Goal: Information Seeking & Learning: Learn about a topic

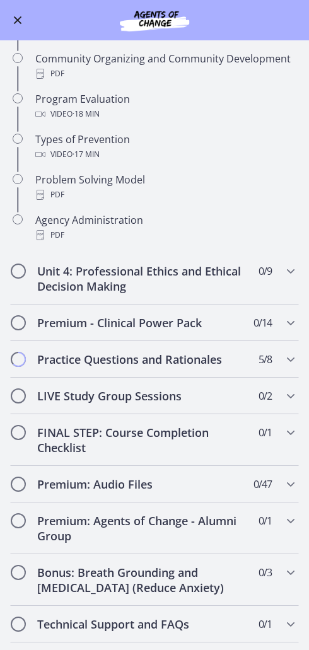
scroll to position [635, 0]
click at [146, 325] on h2 "Premium - Clinical Power Pack" at bounding box center [142, 322] width 211 height 15
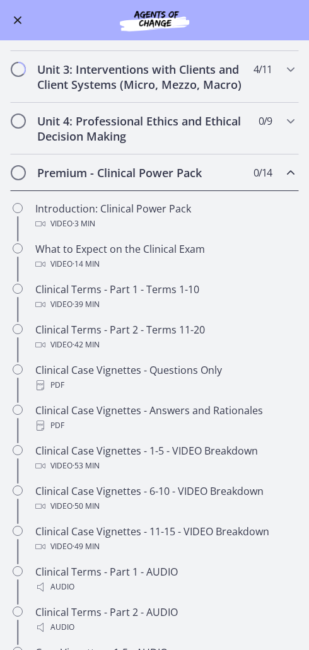
scroll to position [333, 0]
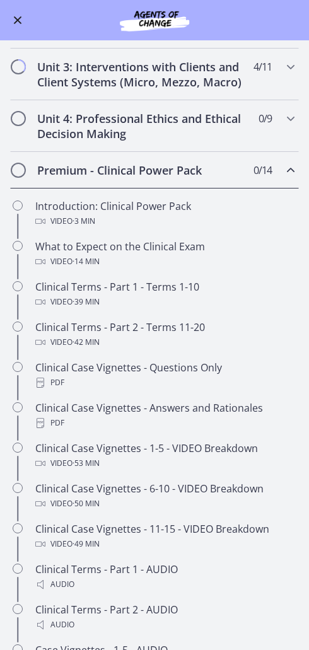
click at [90, 174] on h2 "Premium - Clinical Power Pack" at bounding box center [142, 170] width 211 height 15
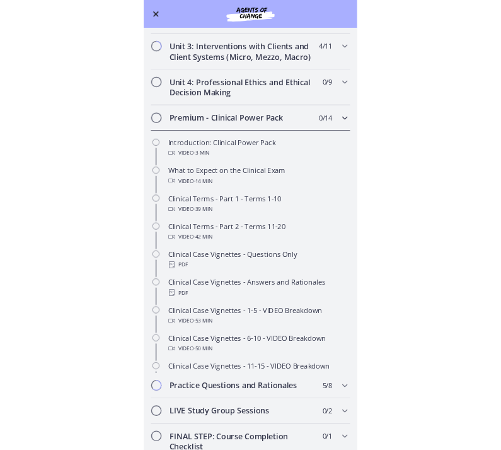
scroll to position [225, 0]
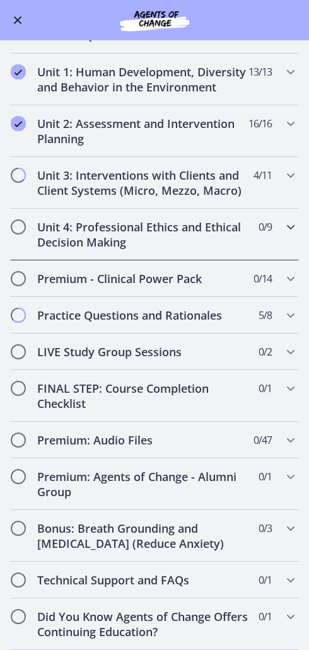
click at [91, 227] on h2 "Unit 4: Professional Ethics and Ethical Decision Making" at bounding box center [142, 234] width 211 height 30
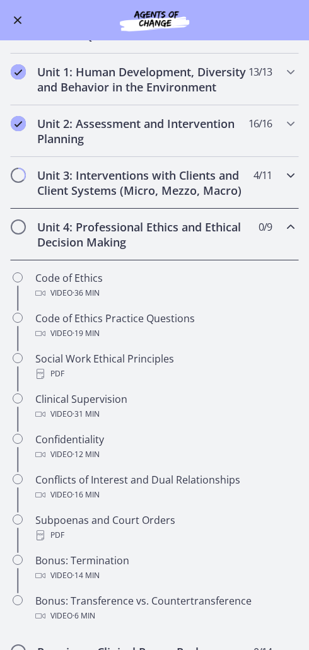
click at [69, 185] on h2 "Unit 3: Interventions with Clients and Client Systems (Micro, Mezzo, Macro)" at bounding box center [142, 183] width 211 height 30
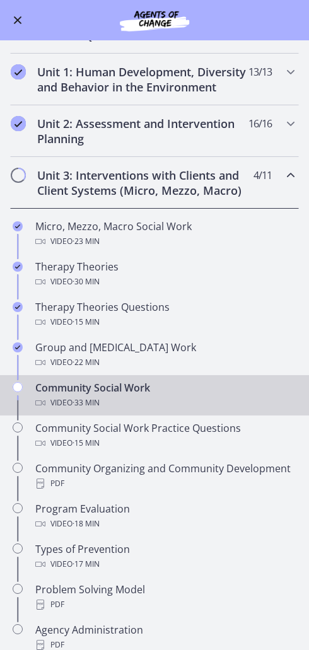
click at [228, 395] on div "Community Social Work Video · 33 min" at bounding box center [167, 395] width 264 height 30
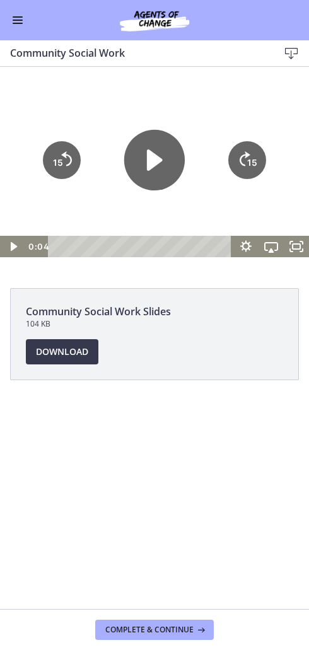
click at [142, 166] on icon "Play Video" at bounding box center [154, 159] width 61 height 61
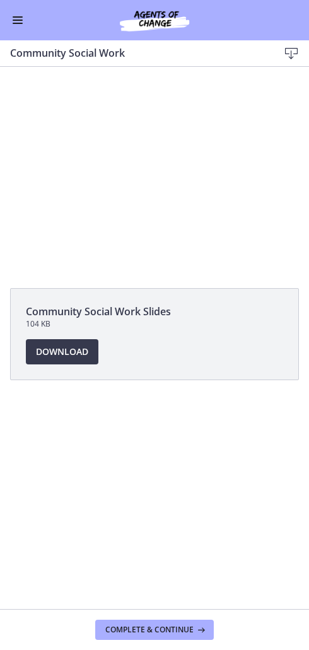
click at [67, 356] on span "Download Opens in a new window" at bounding box center [62, 351] width 52 height 15
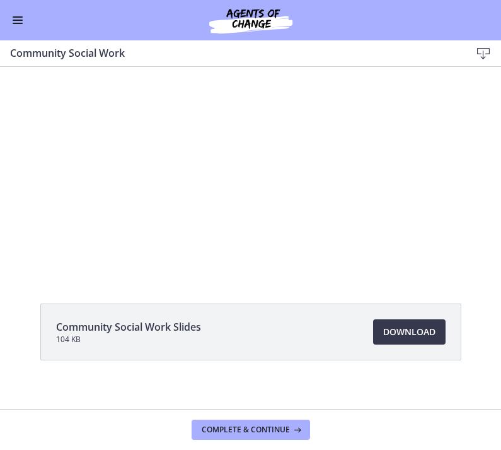
scroll to position [0, 0]
click at [308, 208] on div at bounding box center [250, 170] width 481 height 271
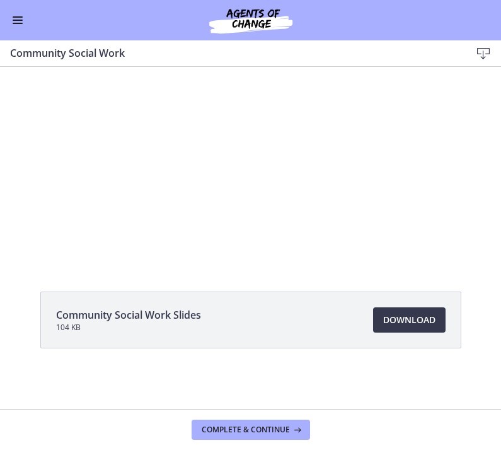
scroll to position [12, 0]
click at [308, 207] on div at bounding box center [250, 158] width 481 height 271
click at [15, 20] on span "Enable menu" at bounding box center [18, 20] width 10 height 1
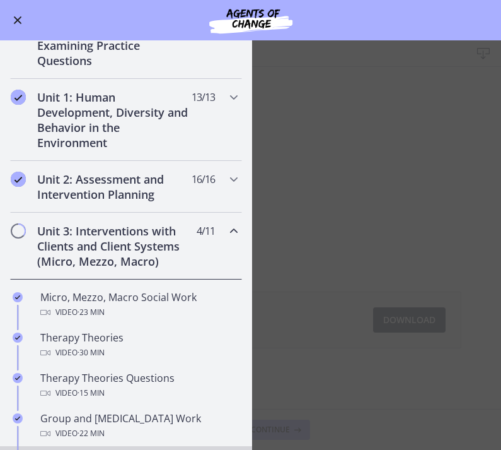
click at [14, 20] on span "Enable menu" at bounding box center [18, 20] width 10 height 1
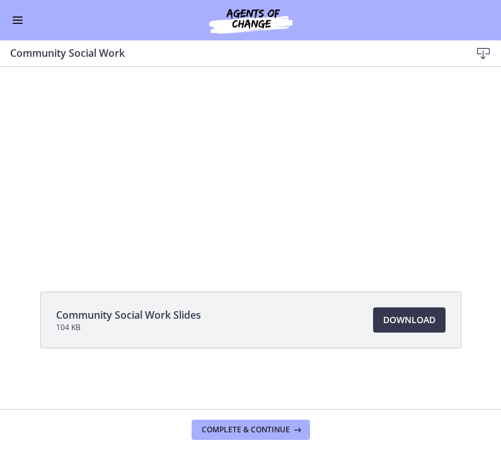
click at [248, 120] on div at bounding box center [250, 158] width 481 height 271
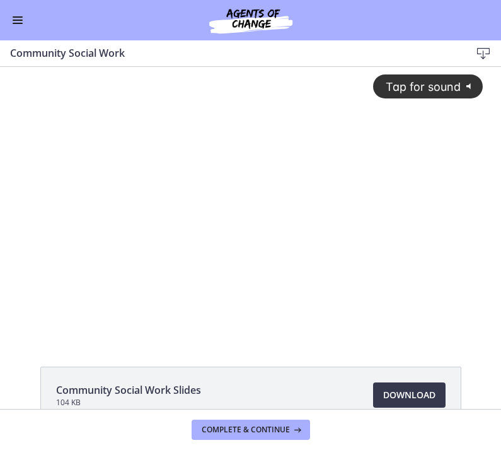
click at [420, 90] on span "Tap for sound" at bounding box center [418, 86] width 86 height 13
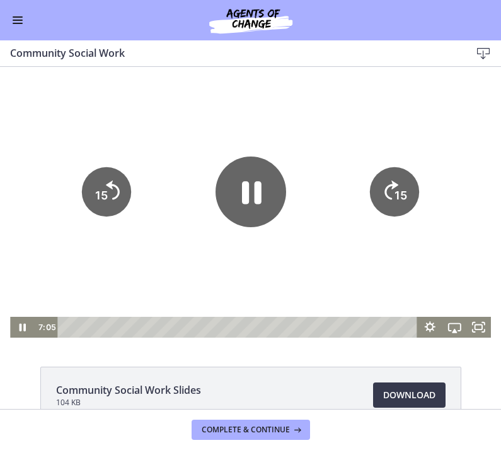
click at [432, 327] on icon "Show settings menu" at bounding box center [431, 327] width 24 height 21
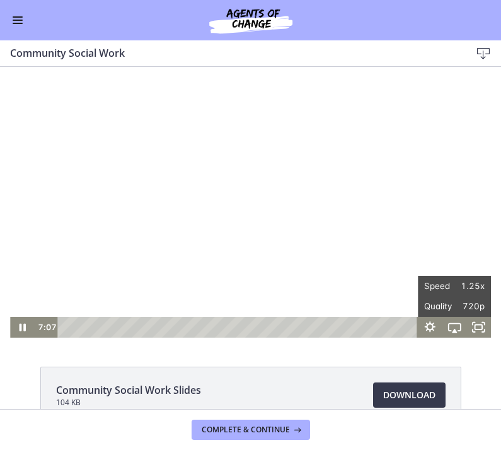
click at [430, 327] on icon "Hide settings menu" at bounding box center [431, 327] width 24 height 21
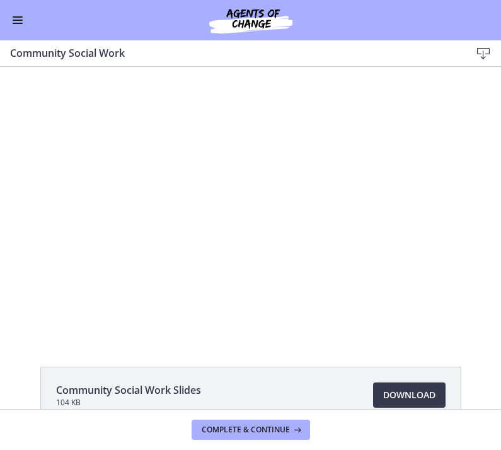
click at [349, 113] on div at bounding box center [250, 202] width 481 height 271
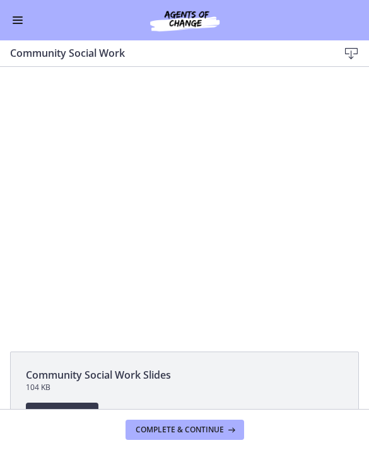
click at [204, 180] on div at bounding box center [184, 201] width 369 height 207
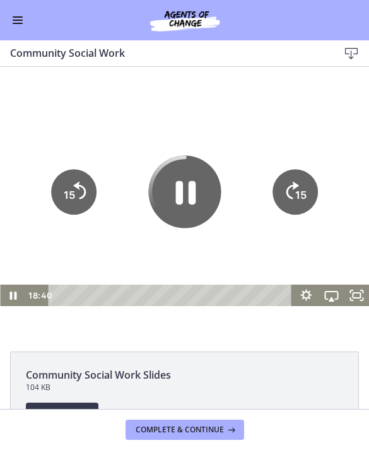
click at [201, 185] on icon "Pause" at bounding box center [184, 191] width 73 height 73
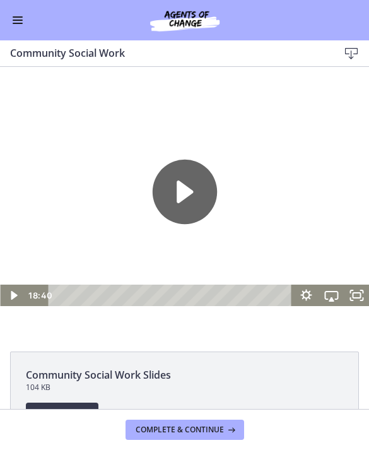
click at [196, 194] on icon "Play Video" at bounding box center [184, 191] width 64 height 64
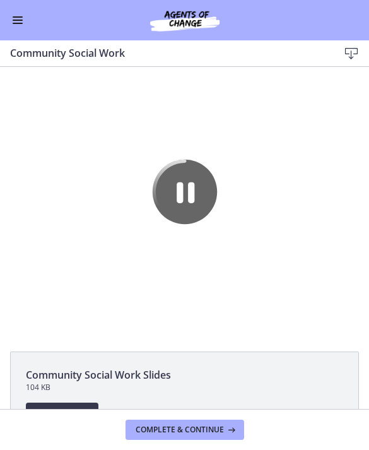
click at [71, 131] on div at bounding box center [184, 201] width 369 height 207
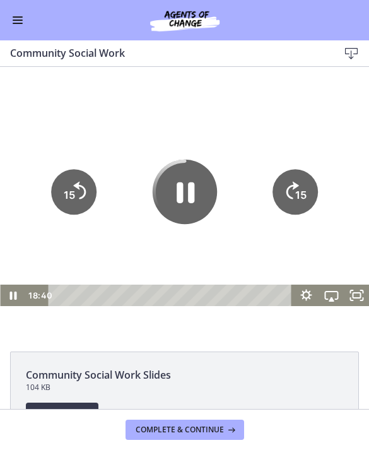
click at [64, 110] on div at bounding box center [184, 201] width 369 height 207
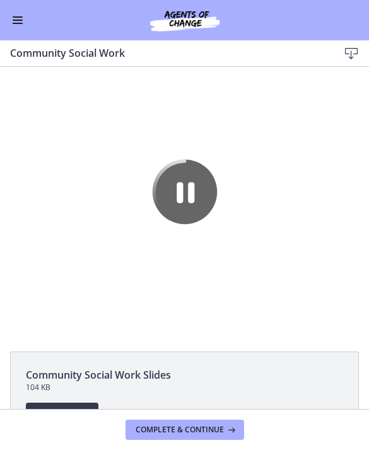
click at [343, 3] on div "Go to Dashboard" at bounding box center [184, 20] width 369 height 40
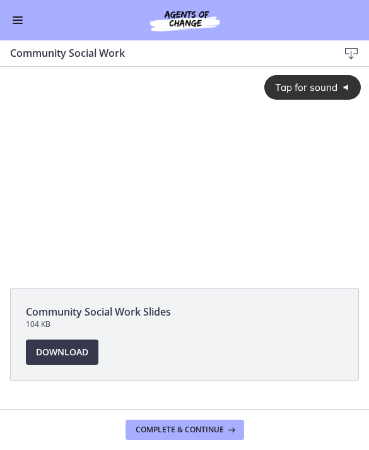
click at [315, 90] on span "Tap for sound" at bounding box center [302, 87] width 72 height 12
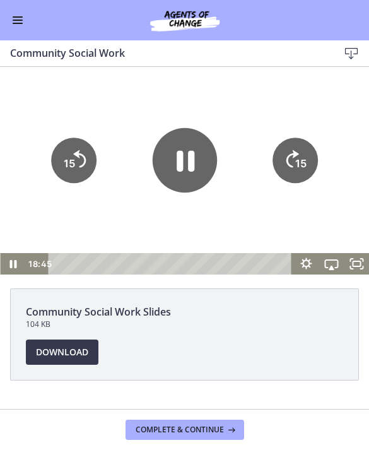
click at [262, 98] on div at bounding box center [184, 170] width 369 height 207
